Goal: Find specific page/section: Find specific page/section

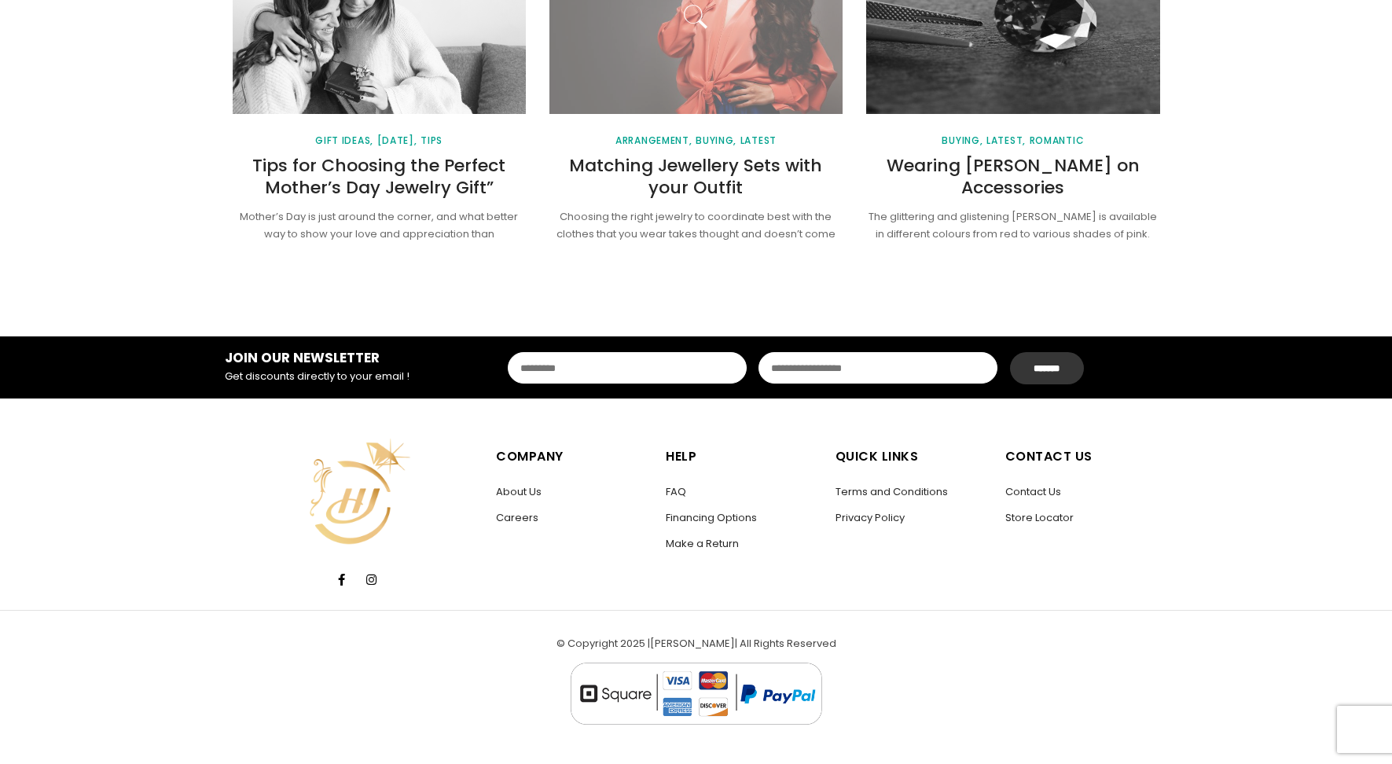
scroll to position [2084, 0]
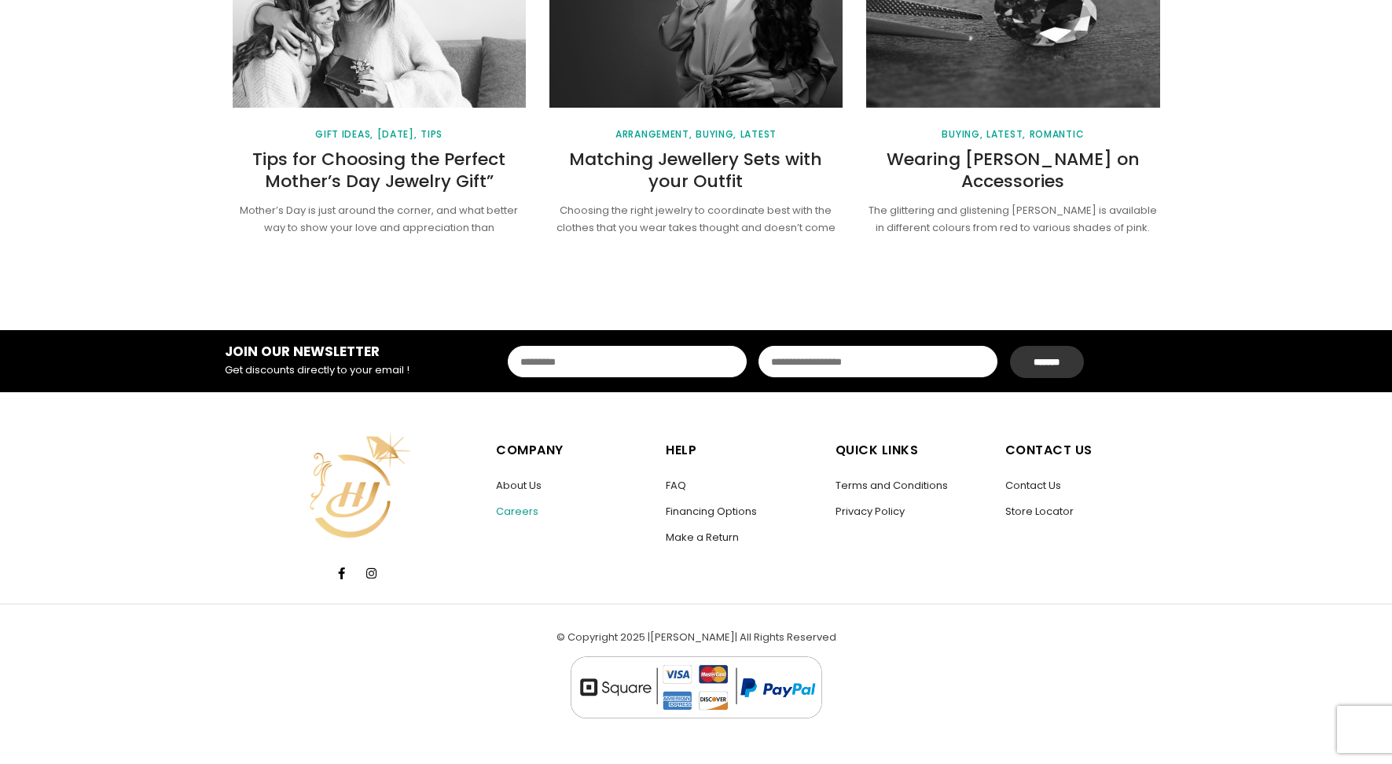
click at [502, 513] on link "Careers" at bounding box center [517, 511] width 42 height 15
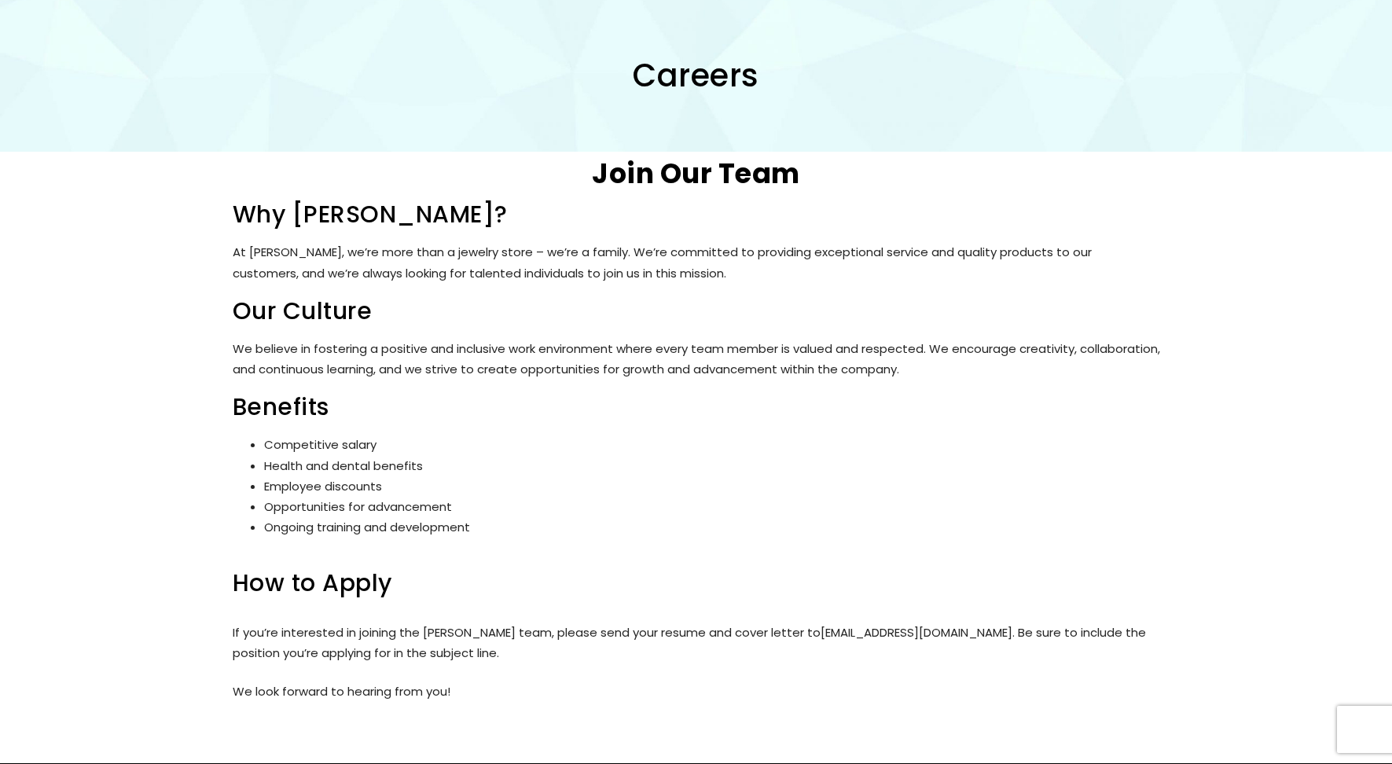
scroll to position [211, 0]
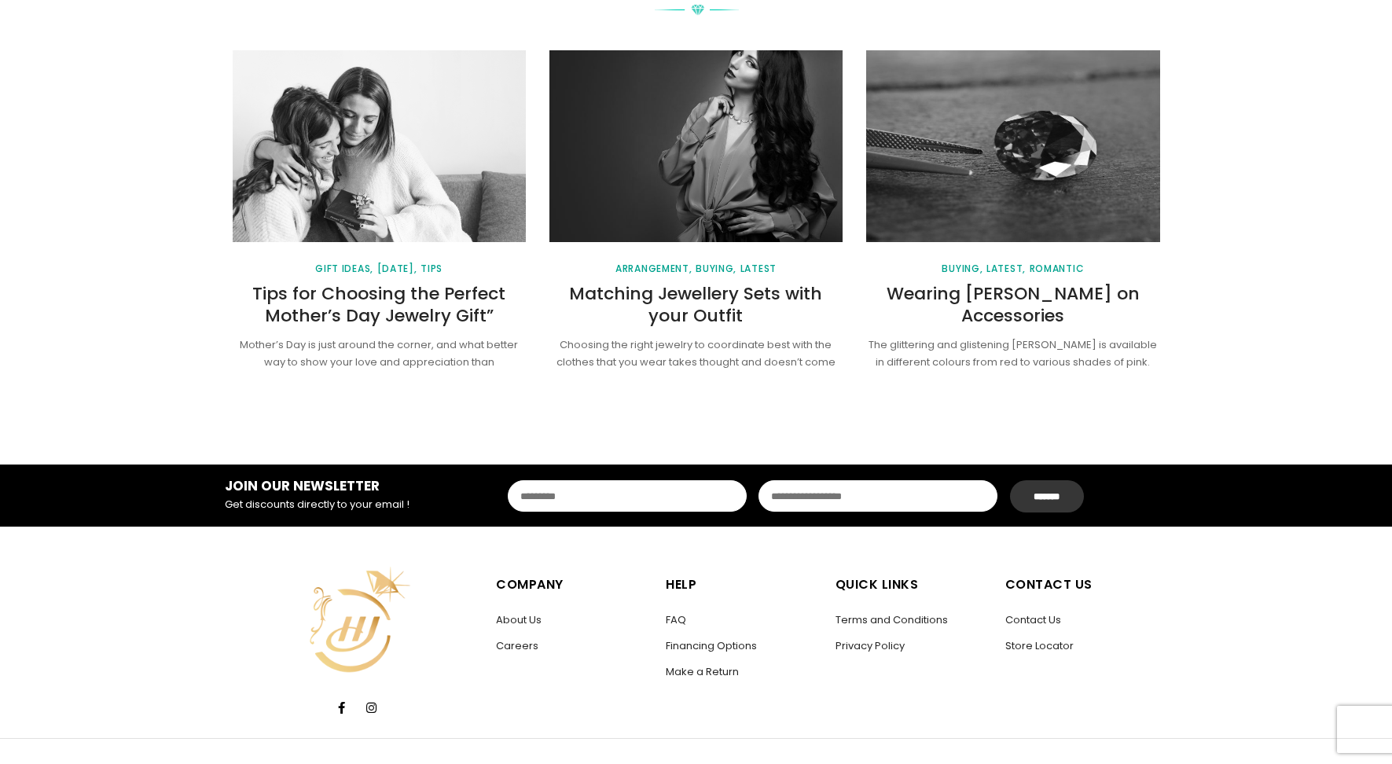
scroll to position [2084, 0]
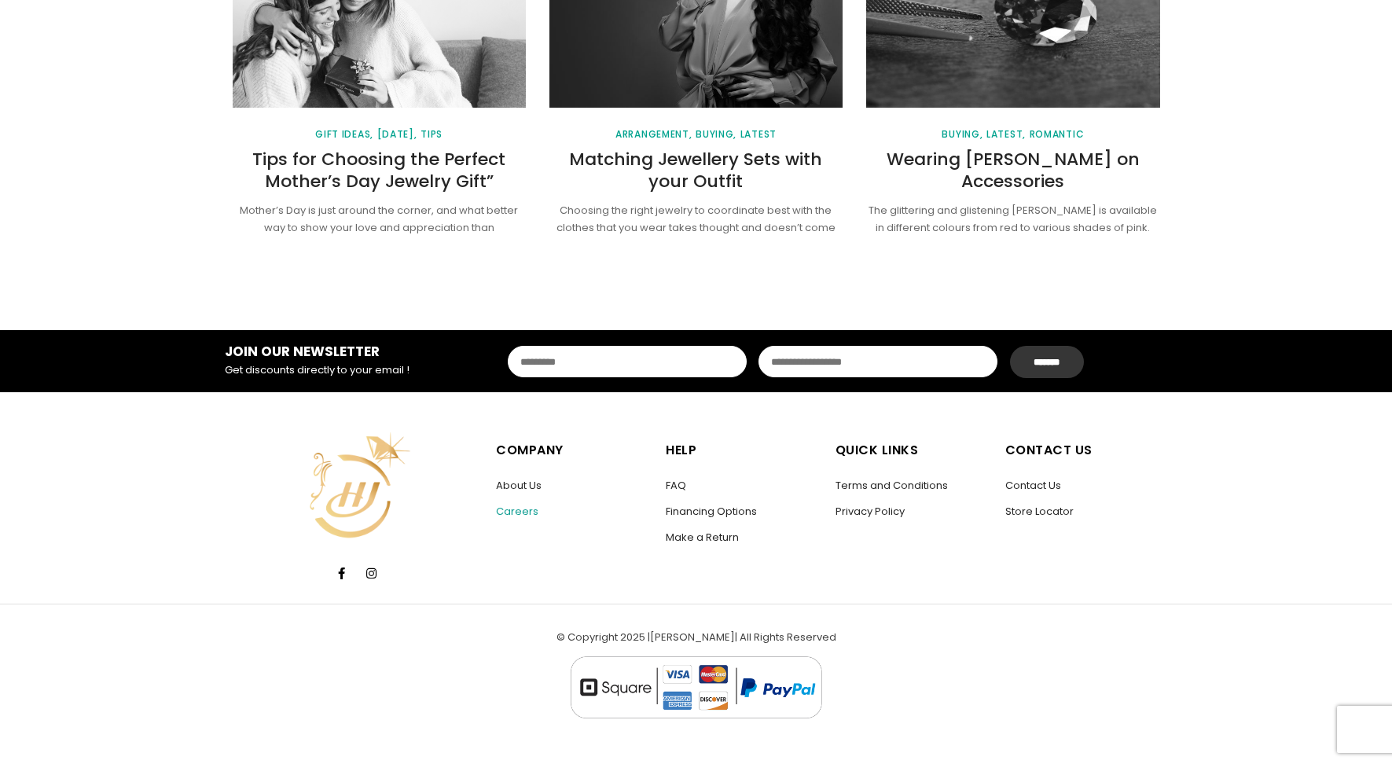
click at [535, 510] on link "Careers" at bounding box center [517, 511] width 42 height 15
